Goal: Information Seeking & Learning: Learn about a topic

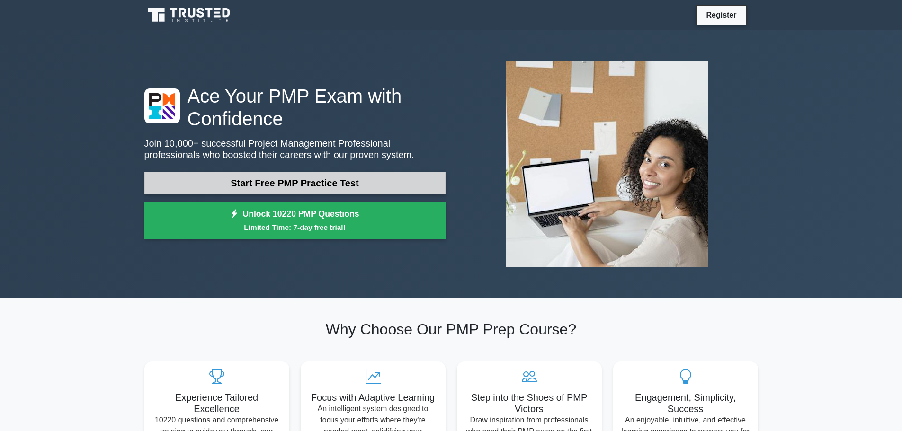
click at [296, 187] on link "Start Free PMP Practice Test" at bounding box center [294, 183] width 301 height 23
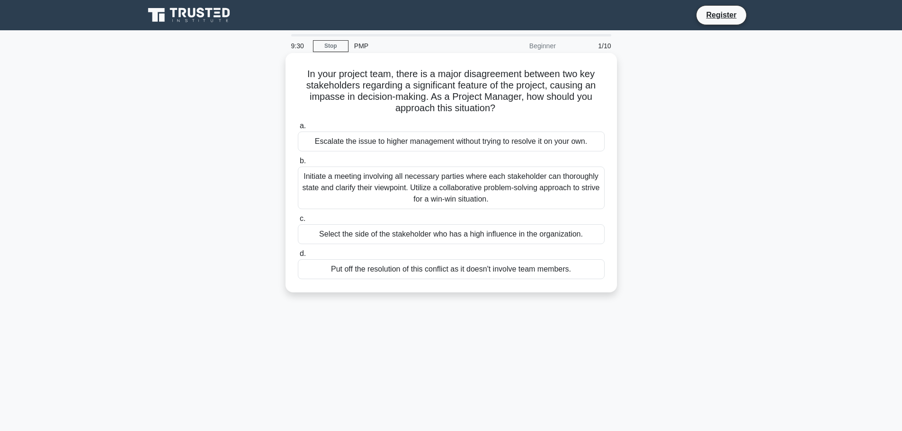
click at [395, 179] on div "Initiate a meeting involving all necessary parties where each stakeholder can t…" at bounding box center [451, 188] width 307 height 43
click at [298, 164] on input "b. Initiate a meeting involving all necessary parties where each stakeholder ca…" at bounding box center [298, 161] width 0 height 6
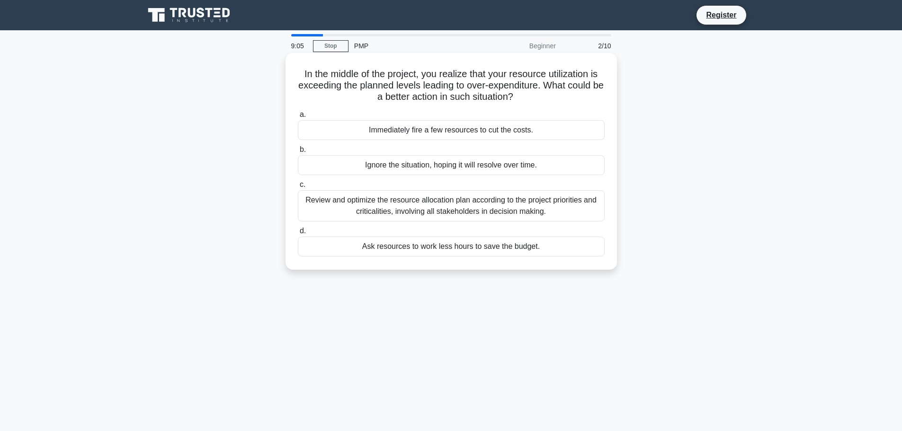
click at [406, 206] on div "Review and optimize the resource allocation plan according to the project prior…" at bounding box center [451, 205] width 307 height 31
click at [298, 188] on input "c. Review and optimize the resource allocation plan according to the project pr…" at bounding box center [298, 185] width 0 height 6
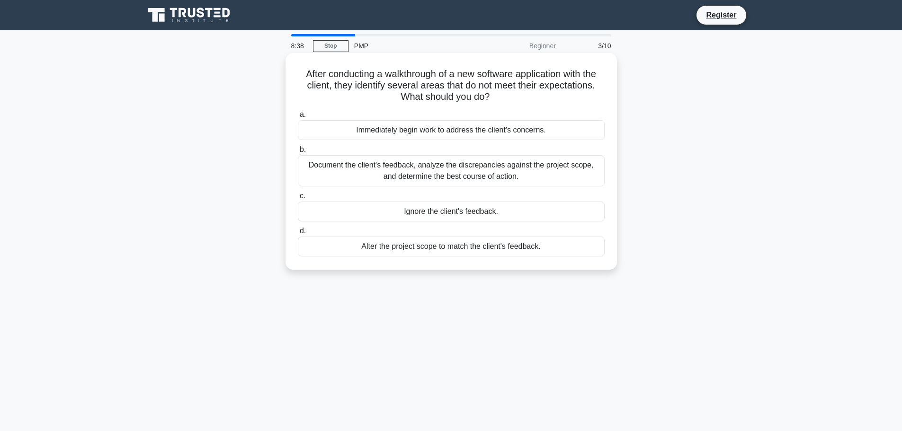
click at [446, 171] on div "Document the client's feedback, analyze the discrepancies against the project s…" at bounding box center [451, 170] width 307 height 31
click at [298, 153] on input "b. Document the client's feedback, analyze the discrepancies against the projec…" at bounding box center [298, 150] width 0 height 6
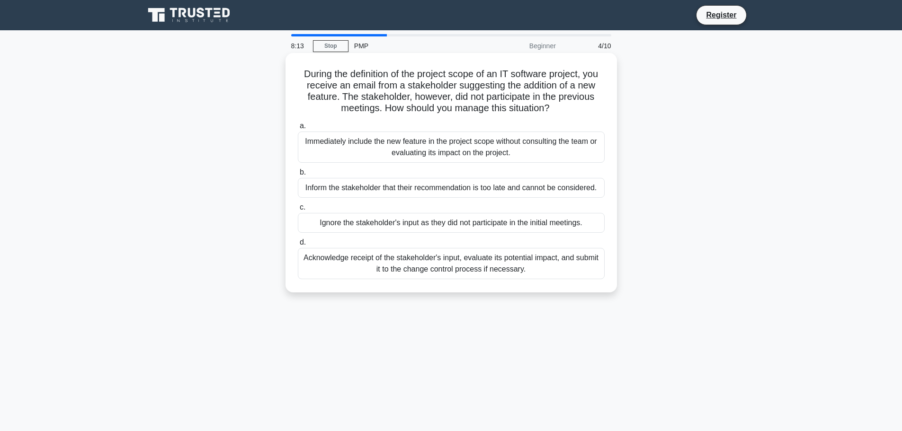
click at [414, 268] on div "Acknowledge receipt of the stakeholder's input, evaluate its potential impact, …" at bounding box center [451, 263] width 307 height 31
click at [298, 246] on input "d. Acknowledge receipt of the stakeholder's input, evaluate its potential impac…" at bounding box center [298, 243] width 0 height 6
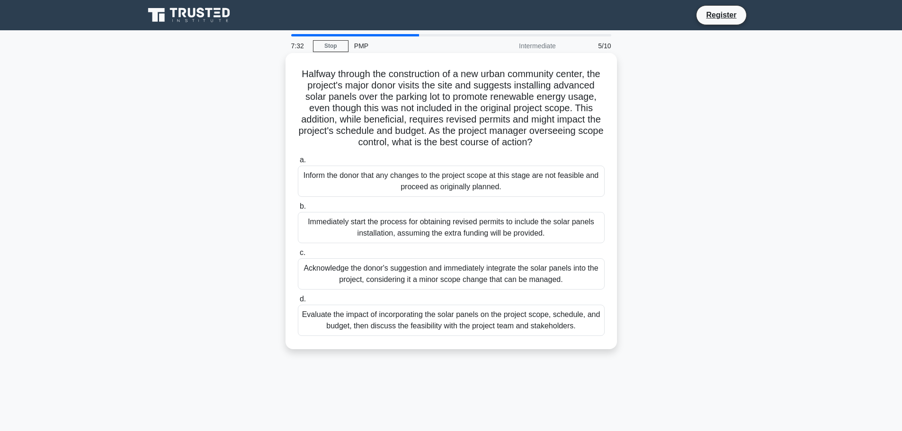
click at [400, 331] on div "Evaluate the impact of incorporating the solar panels on the project scope, sch…" at bounding box center [451, 320] width 307 height 31
click at [298, 302] on input "d. Evaluate the impact of incorporating the solar panels on the project scope, …" at bounding box center [298, 299] width 0 height 6
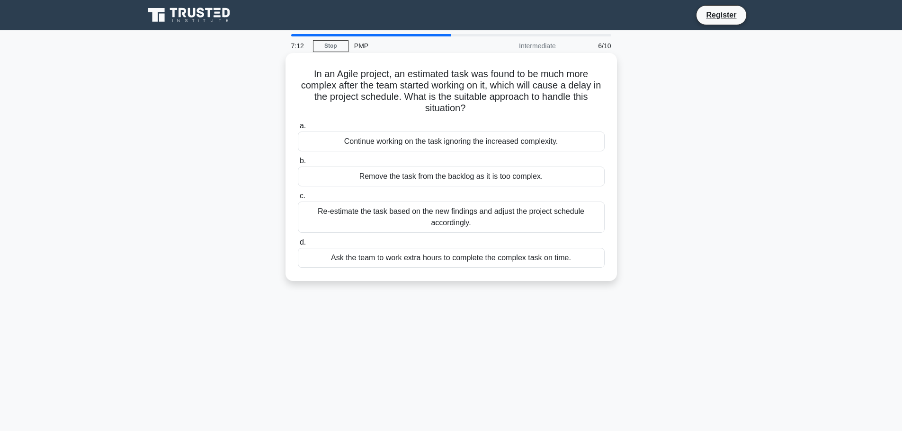
click at [432, 226] on div "Re-estimate the task based on the new findings and adjust the project schedule …" at bounding box center [451, 217] width 307 height 31
click at [298, 199] on input "c. Re-estimate the task based on the new findings and adjust the project schedu…" at bounding box center [298, 196] width 0 height 6
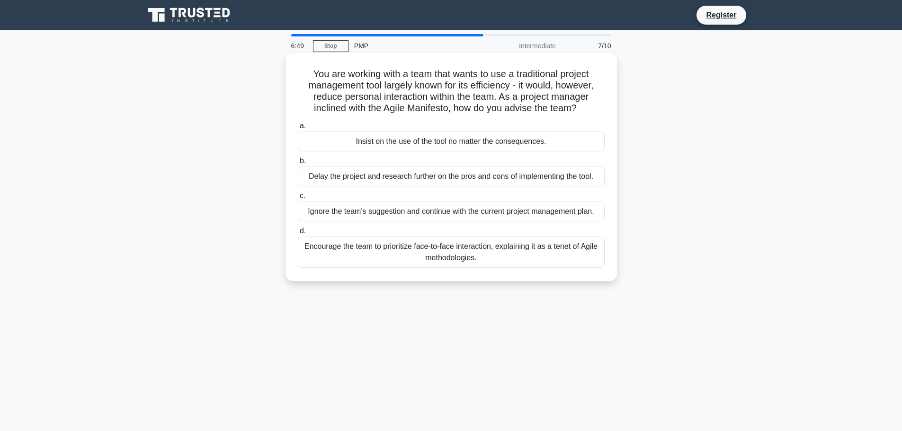
click at [435, 258] on div "Encourage the team to prioritize face-to-face interaction, explaining it as a t…" at bounding box center [451, 252] width 307 height 31
click at [298, 234] on input "d. Encourage the team to prioritize face-to-face interaction, explaining it as …" at bounding box center [298, 231] width 0 height 6
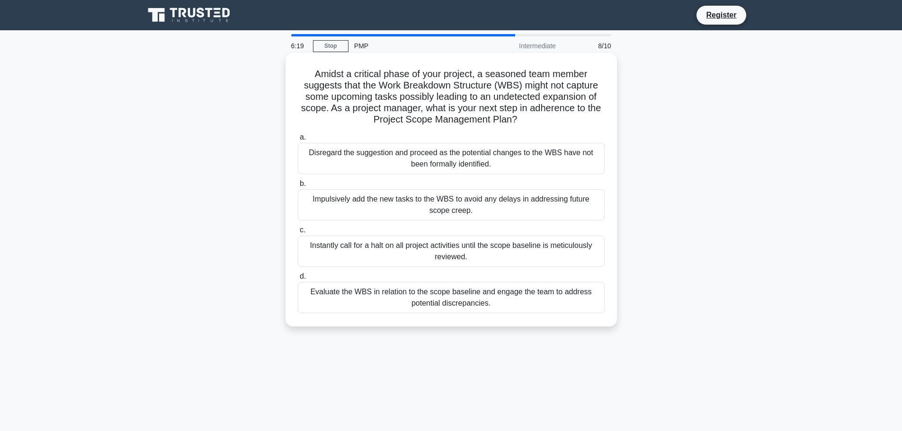
click at [444, 300] on div "Evaluate the WBS in relation to the scope baseline and engage the team to addre…" at bounding box center [451, 297] width 307 height 31
click at [298, 280] on input "d. Evaluate the WBS in relation to the scope baseline and engage the team to ad…" at bounding box center [298, 277] width 0 height 6
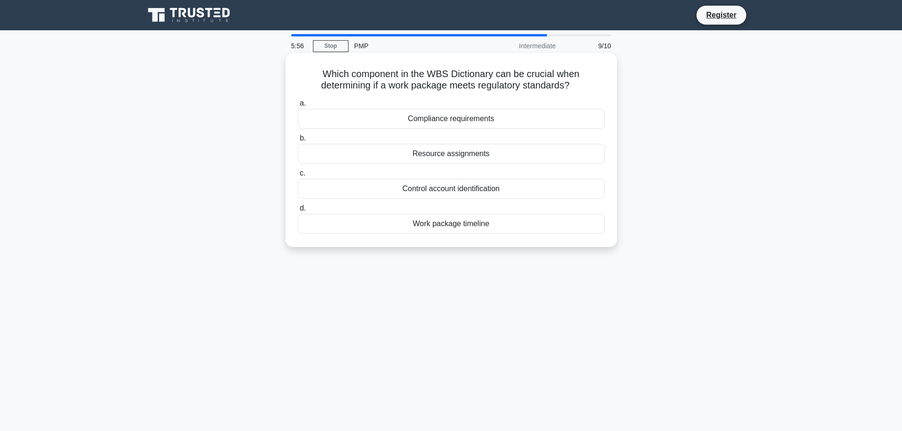
click at [436, 189] on div "Control account identification" at bounding box center [451, 189] width 307 height 20
click at [298, 177] on input "c. Control account identification" at bounding box center [298, 173] width 0 height 6
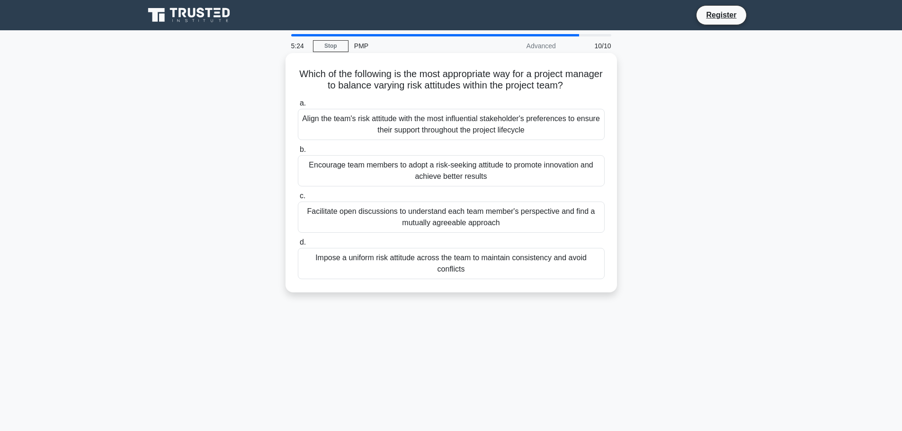
click at [437, 264] on div "Impose a uniform risk attitude across the team to maintain consistency and avoi…" at bounding box center [451, 263] width 307 height 31
click at [298, 246] on input "d. Impose a uniform risk attitude across the team to maintain consistency and a…" at bounding box center [298, 243] width 0 height 6
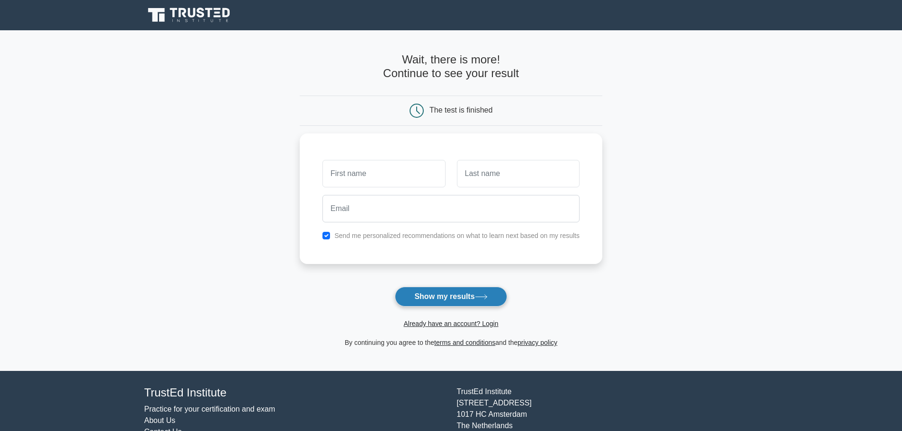
click at [417, 301] on button "Show my results" at bounding box center [451, 297] width 112 height 20
click at [384, 175] on input "text" at bounding box center [383, 171] width 123 height 27
type input "MD"
click at [490, 168] on input "text" at bounding box center [518, 171] width 123 height 27
type input "[DEMOGRAPHIC_DATA][PERSON_NAME]"
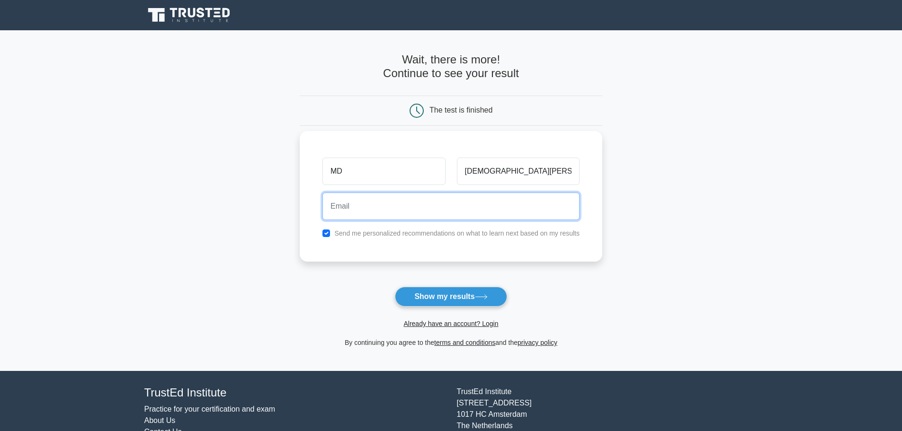
click at [376, 212] on input "email" at bounding box center [450, 206] width 257 height 27
type input "[EMAIL_ADDRESS][DOMAIN_NAME]"
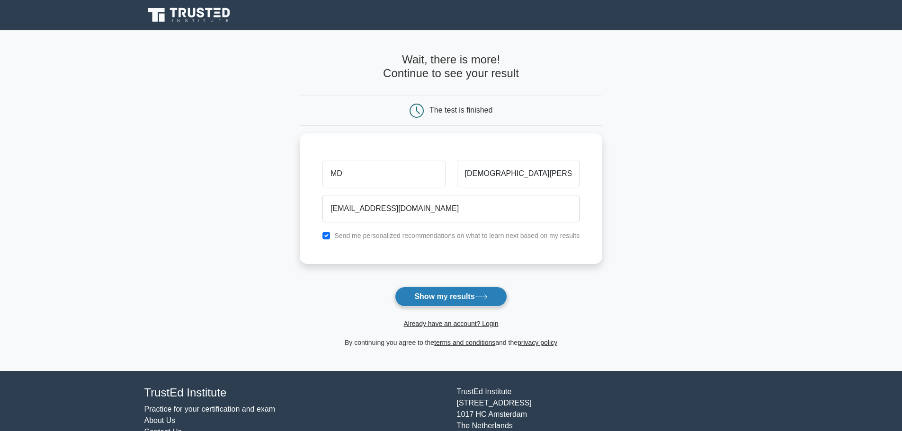
click at [428, 297] on button "Show my results" at bounding box center [451, 297] width 112 height 20
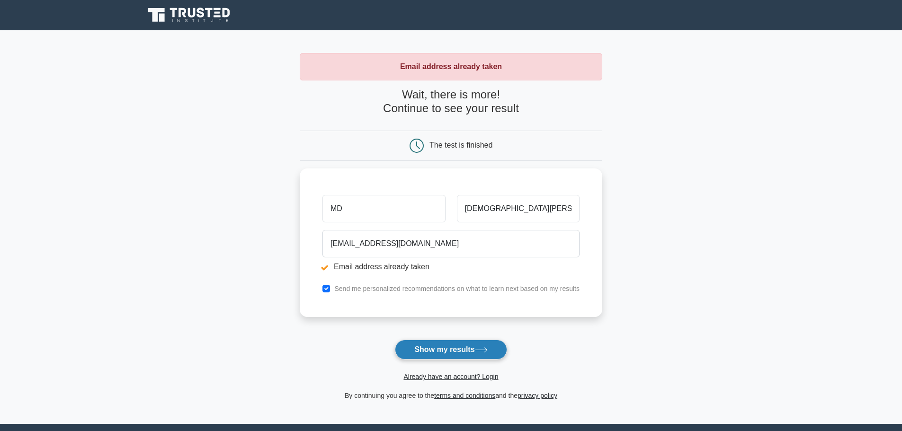
click at [436, 348] on button "Show my results" at bounding box center [451, 350] width 112 height 20
click at [427, 347] on button "Show my results" at bounding box center [451, 350] width 112 height 20
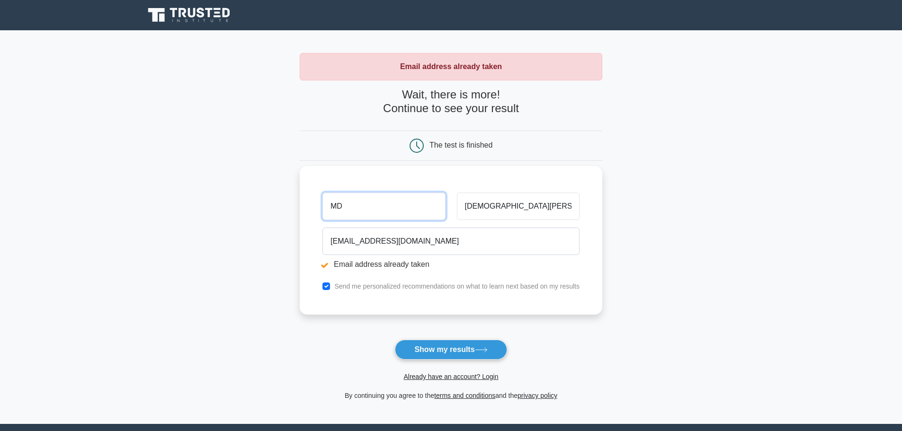
click at [405, 204] on input "MD" at bounding box center [383, 206] width 123 height 27
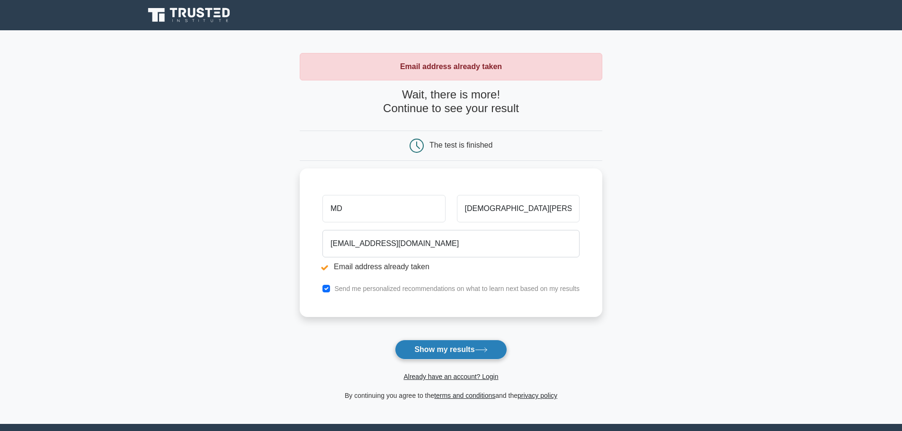
click at [426, 353] on button "Show my results" at bounding box center [451, 350] width 112 height 20
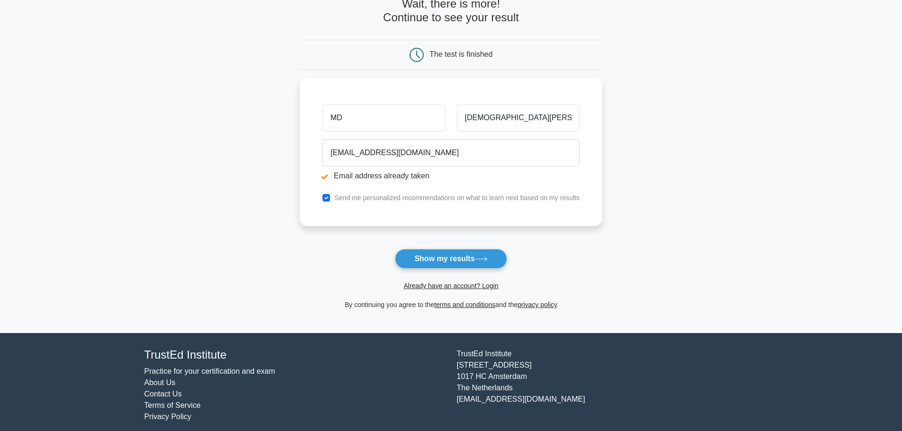
scroll to position [98, 0]
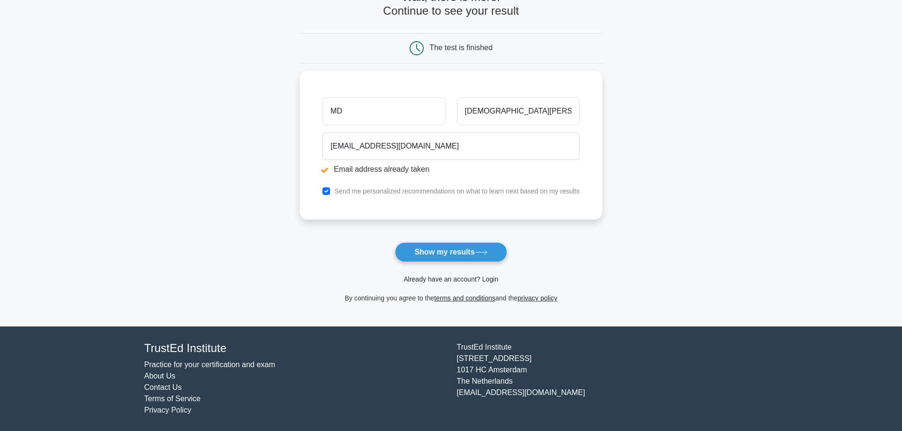
click at [451, 278] on link "Already have an account? Login" at bounding box center [450, 280] width 95 height 8
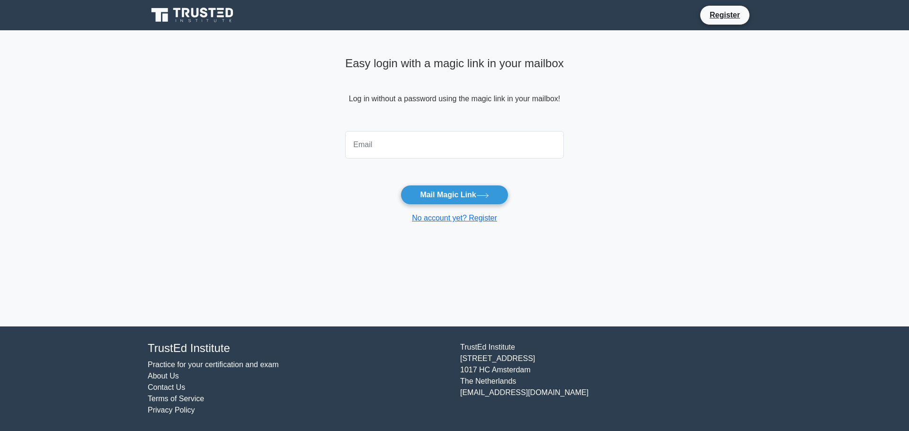
click at [431, 147] on input "email" at bounding box center [454, 144] width 219 height 27
type input "[EMAIL_ADDRESS][DOMAIN_NAME]"
click at [439, 195] on button "Mail Magic Link" at bounding box center [453, 195] width 107 height 20
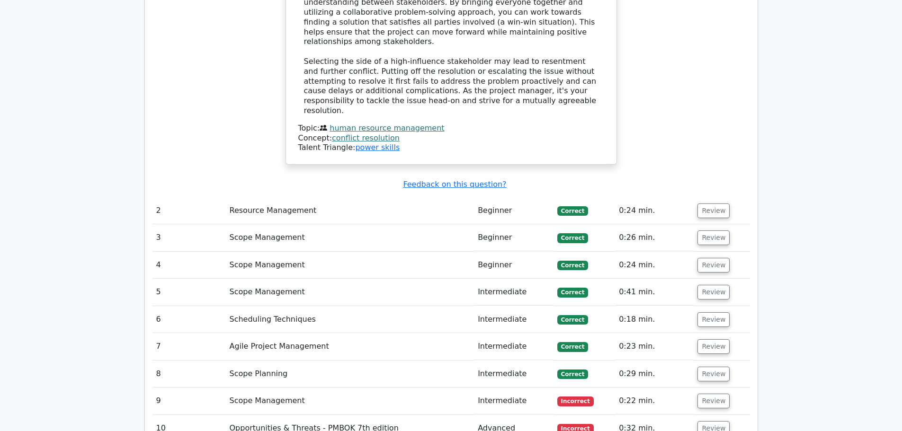
scroll to position [1183, 0]
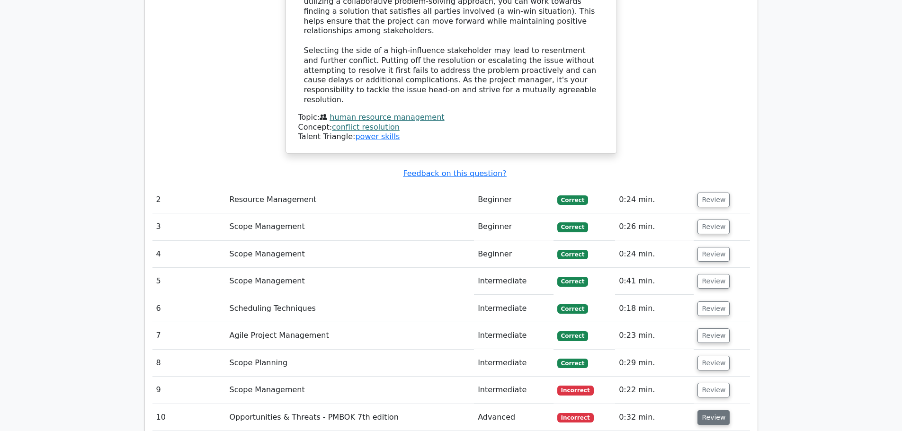
click at [700, 410] on button "Review" at bounding box center [713, 417] width 32 height 15
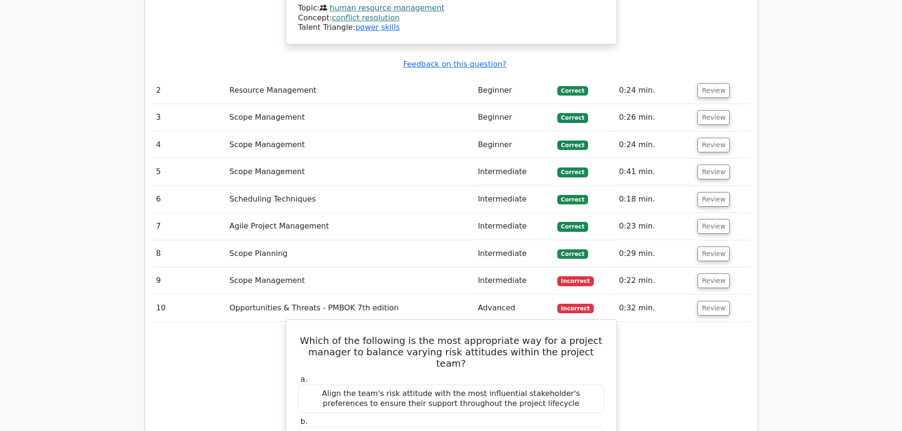
scroll to position [1373, 0]
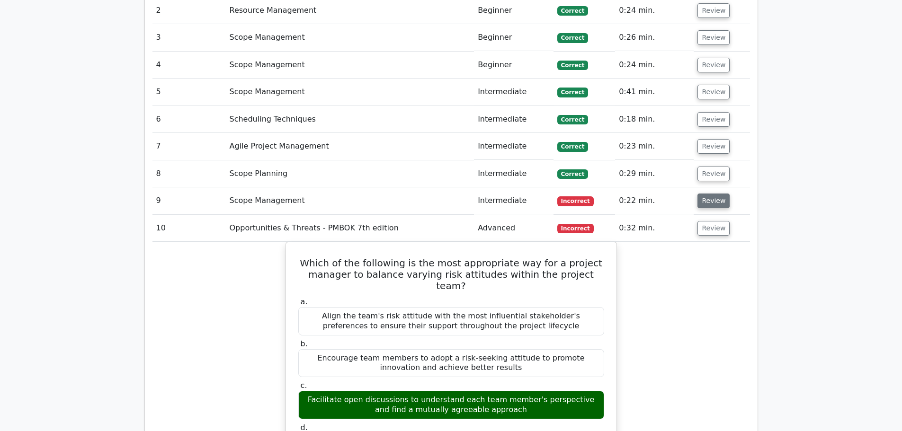
click at [704, 194] on button "Review" at bounding box center [713, 201] width 32 height 15
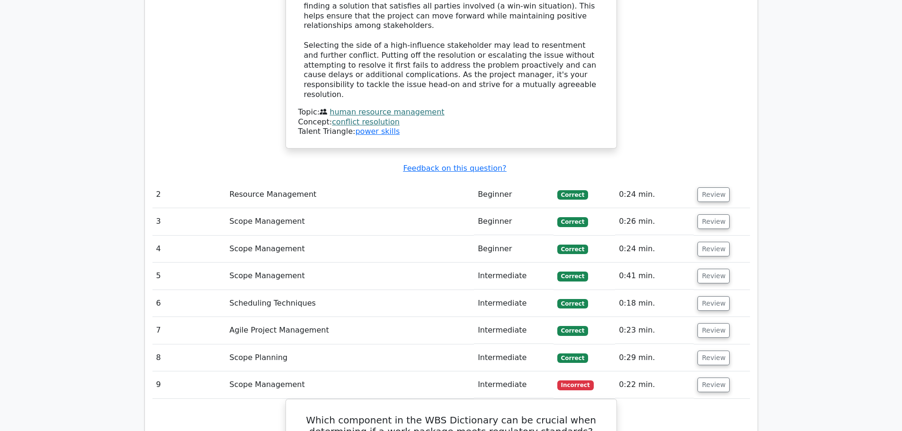
scroll to position [1183, 0]
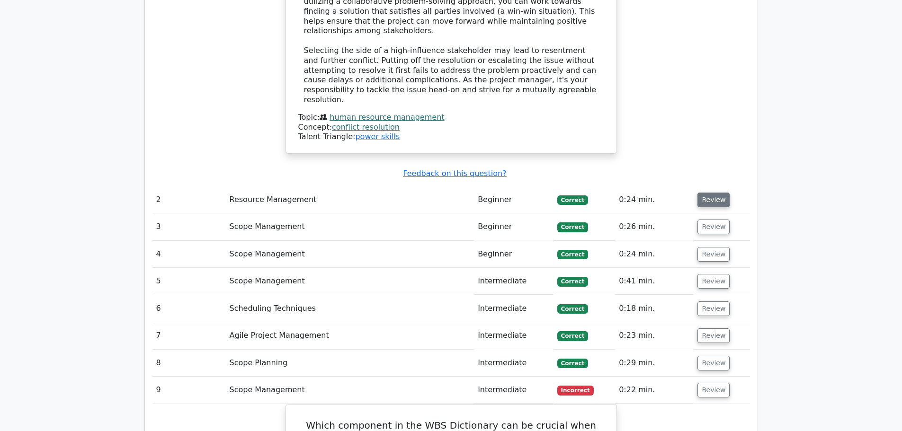
click at [710, 193] on button "Review" at bounding box center [713, 200] width 32 height 15
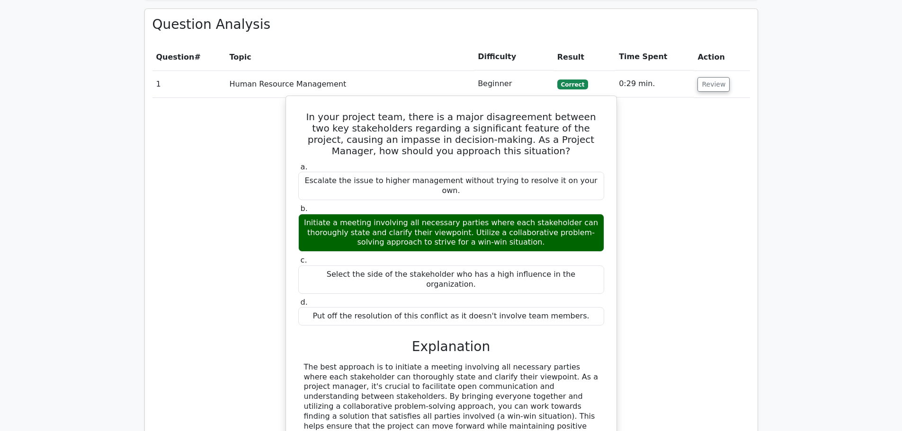
scroll to position [663, 0]
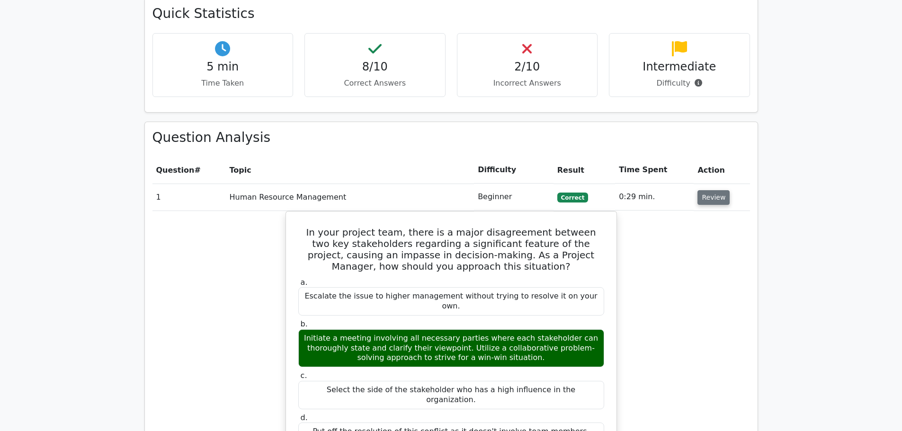
click at [710, 190] on button "Review" at bounding box center [713, 197] width 32 height 15
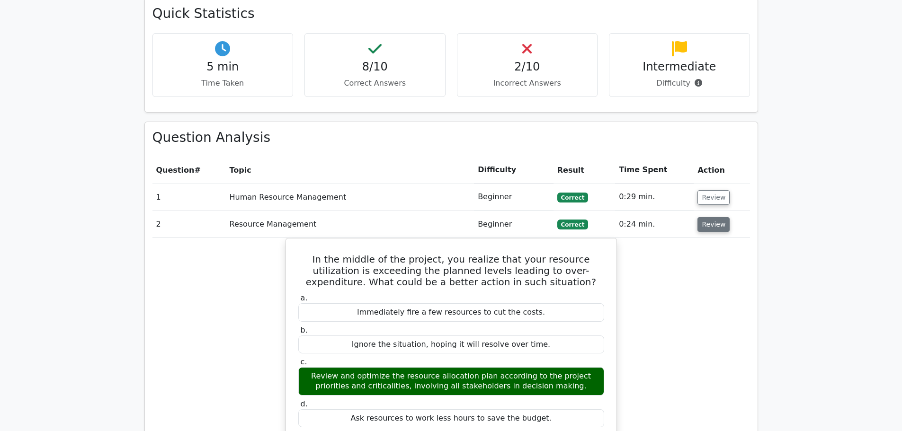
click at [717, 217] on button "Review" at bounding box center [713, 224] width 32 height 15
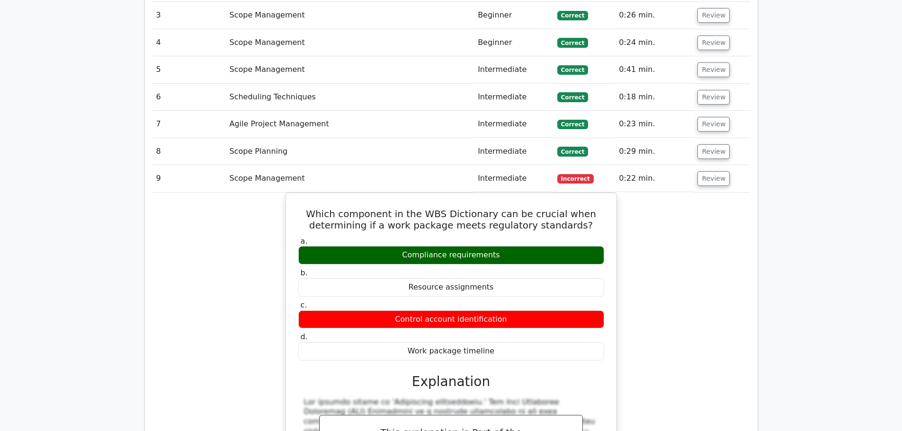
scroll to position [899, 0]
click at [706, 171] on button "Review" at bounding box center [713, 178] width 32 height 15
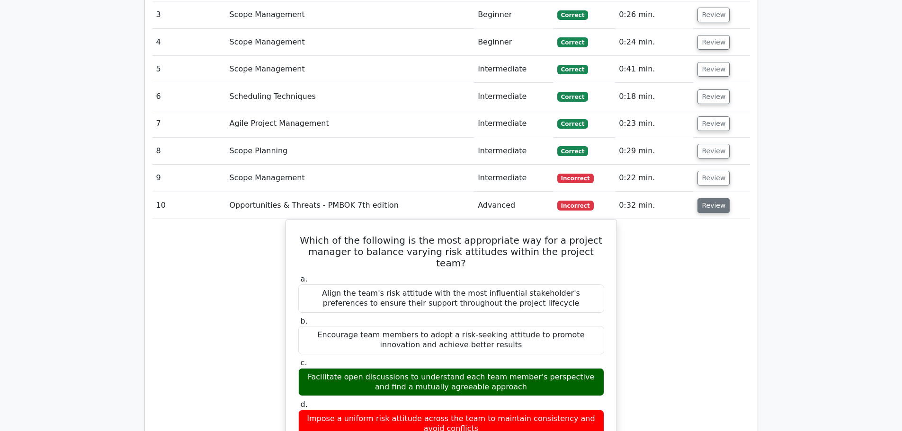
click at [703, 198] on button "Review" at bounding box center [713, 205] width 32 height 15
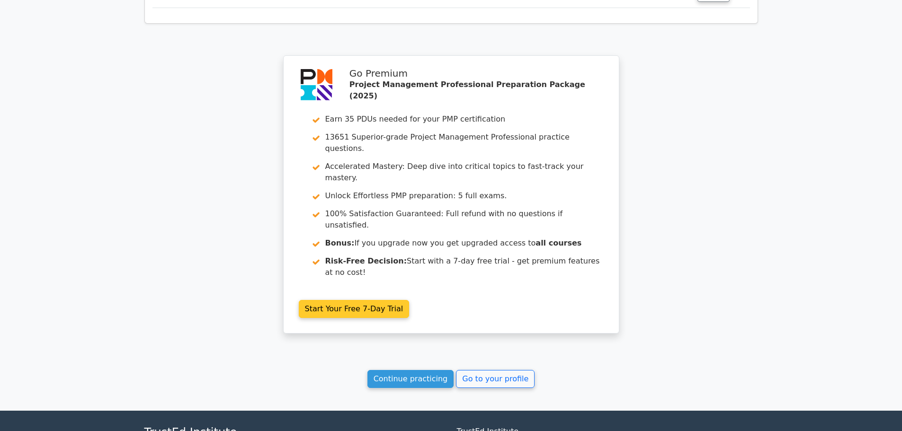
scroll to position [1114, 0]
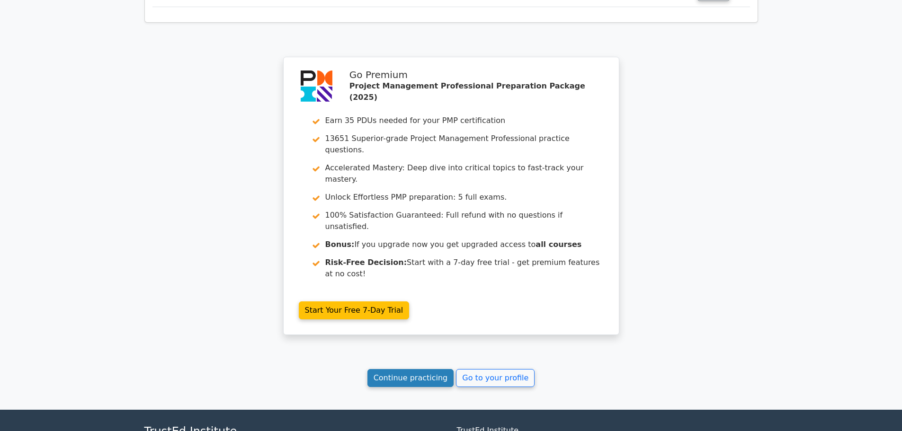
click at [410, 369] on link "Continue practicing" at bounding box center [410, 378] width 87 height 18
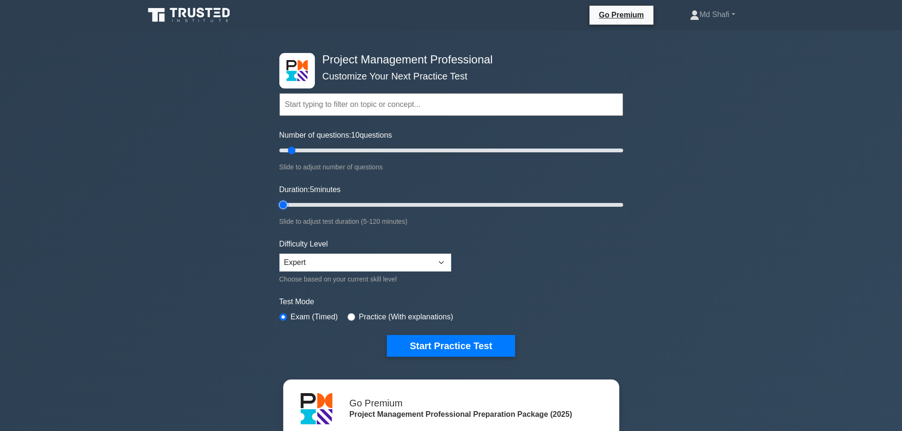
drag, startPoint x: 292, startPoint y: 204, endPoint x: 0, endPoint y: 185, distance: 292.7
type input "5"
click at [279, 199] on input "Duration: 5 minutes" at bounding box center [451, 204] width 344 height 11
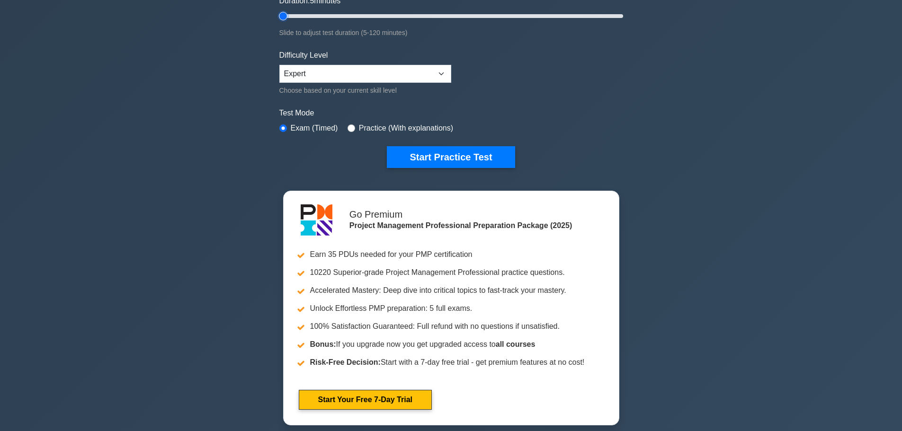
scroll to position [189, 0]
click at [338, 73] on select "Beginner Intermediate Expert" at bounding box center [365, 73] width 172 height 18
click at [279, 64] on select "Beginner Intermediate Expert" at bounding box center [365, 73] width 172 height 18
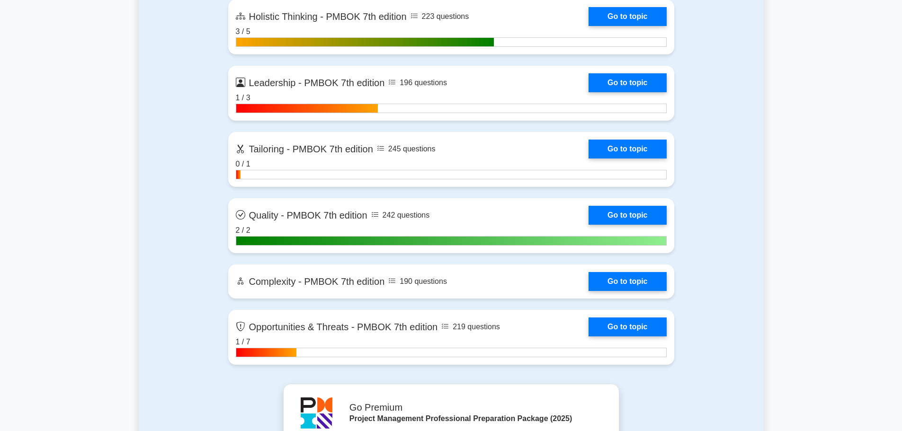
scroll to position [2604, 0]
